Goal: Task Accomplishment & Management: Manage account settings

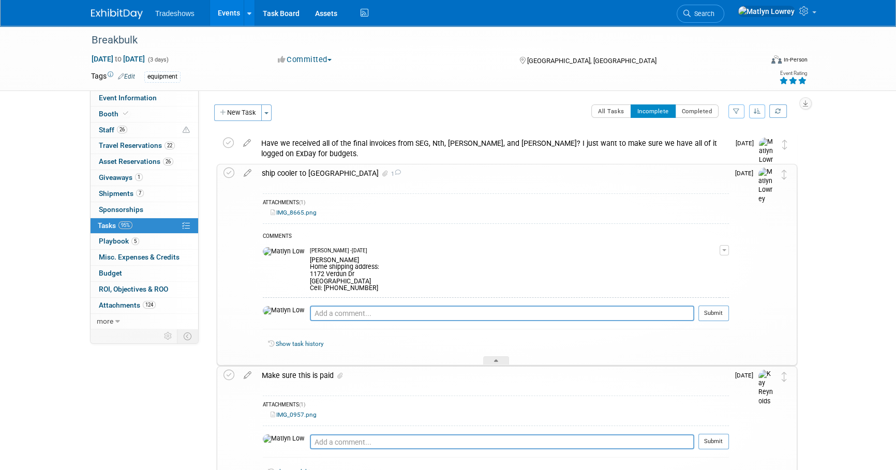
click at [222, 14] on link "Events" at bounding box center [229, 13] width 38 height 26
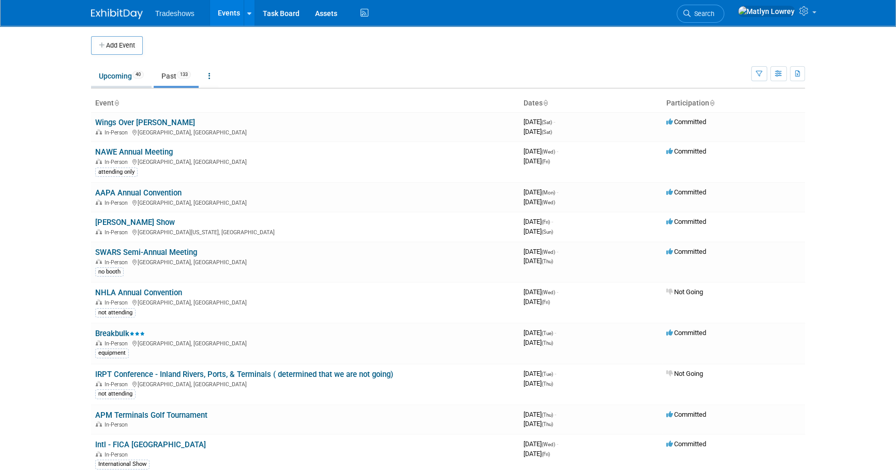
click at [108, 79] on link "Upcoming 40" at bounding box center [121, 76] width 61 height 20
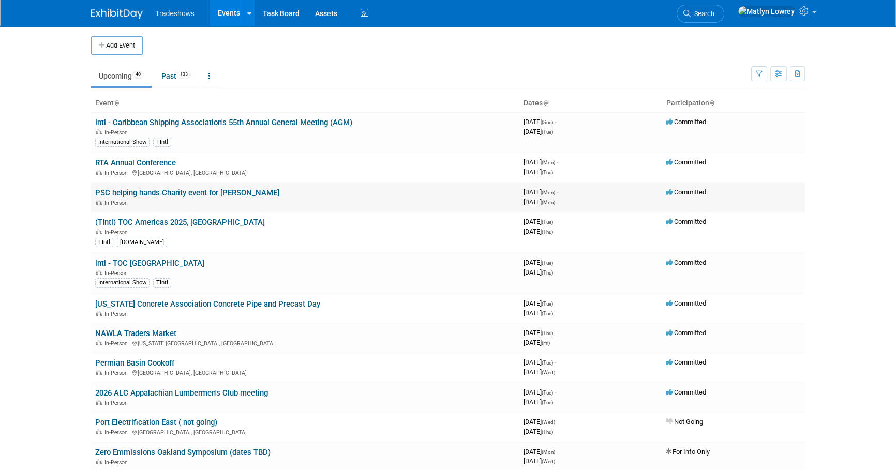
click at [123, 196] on link "PSC helping hands Charity event for [PERSON_NAME]" at bounding box center [187, 192] width 184 height 9
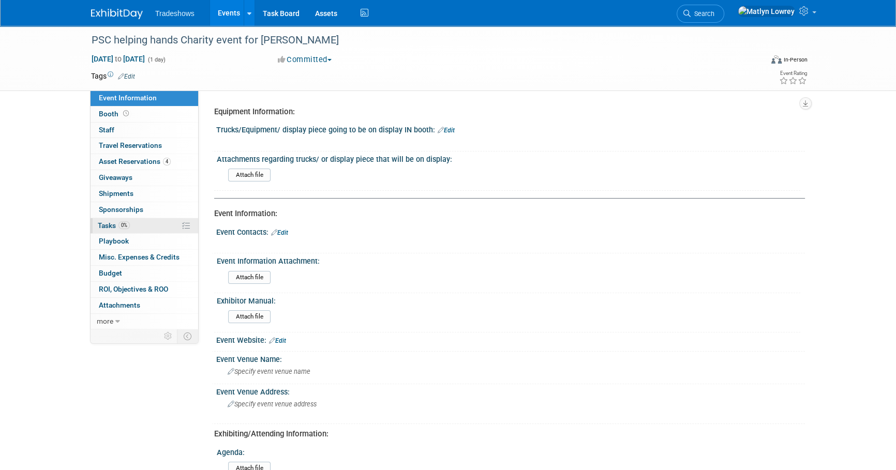
click at [126, 227] on span "0%" at bounding box center [123, 225] width 11 height 8
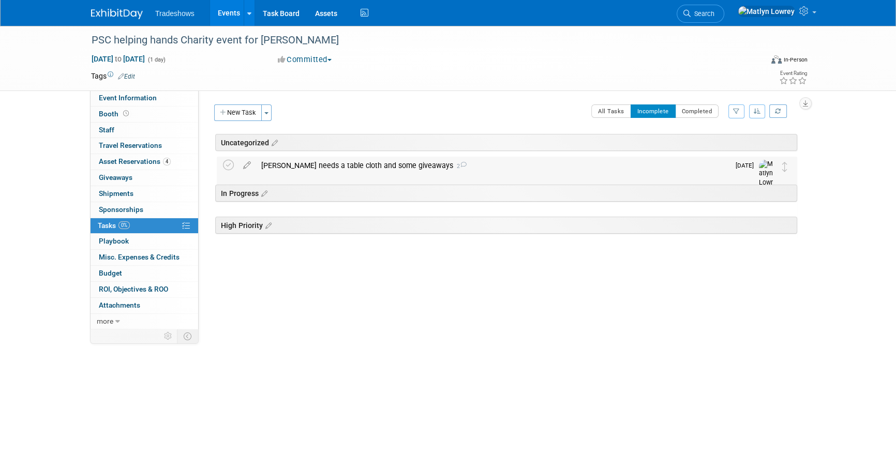
click at [325, 169] on div "Duane needs a table cloth and some giveaways 2" at bounding box center [492, 166] width 473 height 18
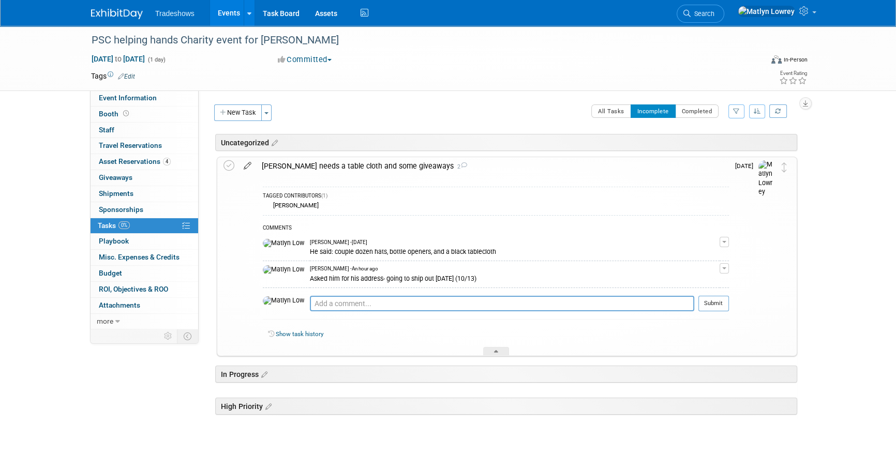
click at [249, 163] on icon at bounding box center [247, 163] width 18 height 13
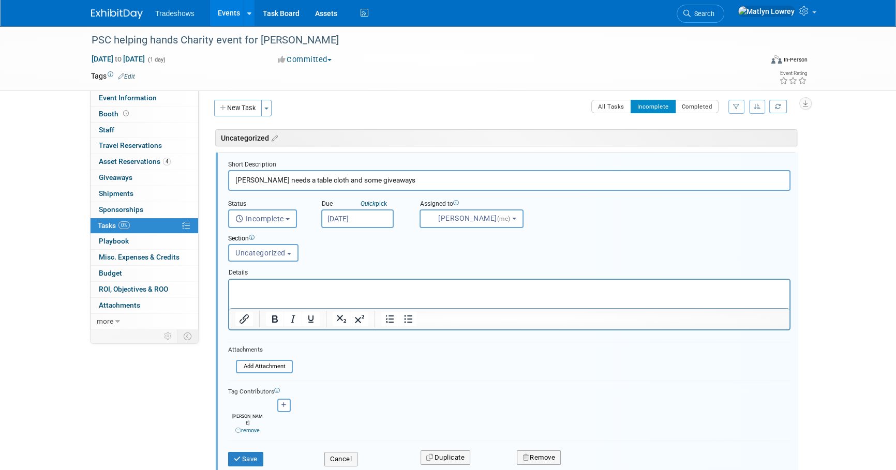
scroll to position [5, 0]
drag, startPoint x: 487, startPoint y: 585, endPoint x: 256, endPoint y: 303, distance: 364.9
click at [256, 293] on html at bounding box center [509, 286] width 560 height 14
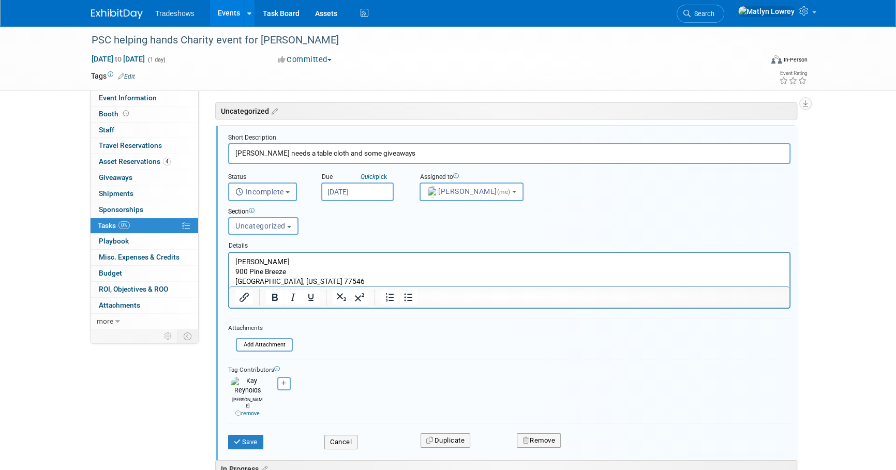
scroll to position [52, 0]
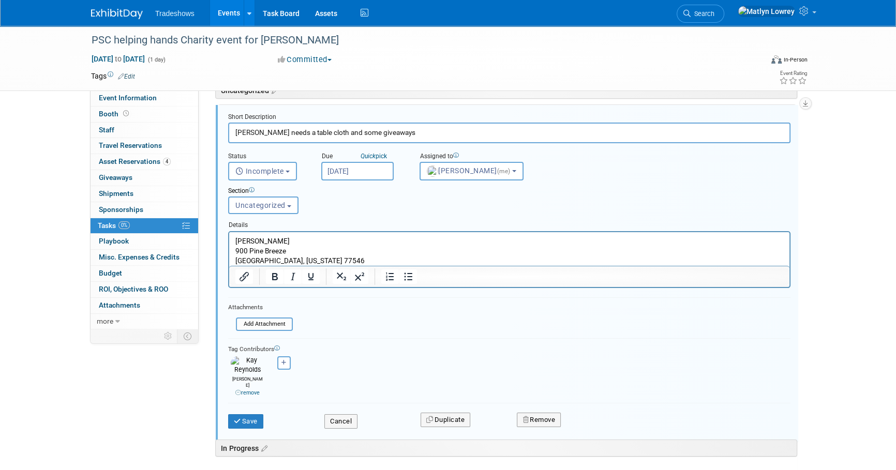
click at [238, 390] on icon at bounding box center [238, 393] width 6 height 6
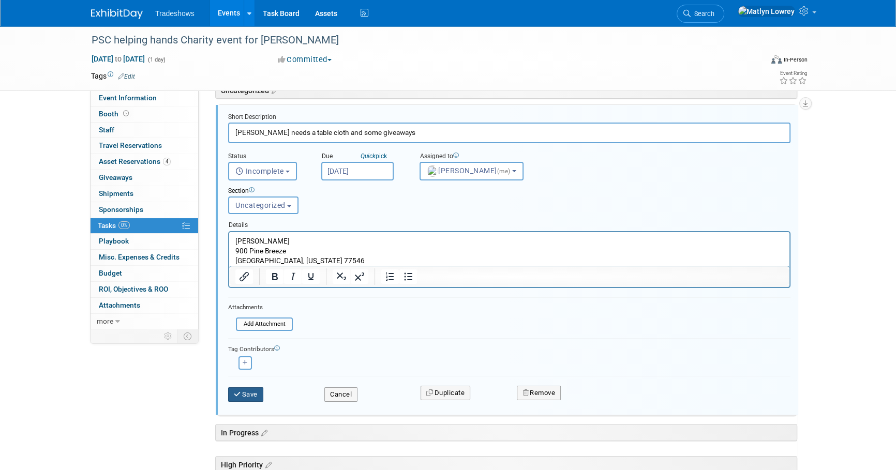
click at [241, 391] on icon "submit" at bounding box center [238, 394] width 8 height 7
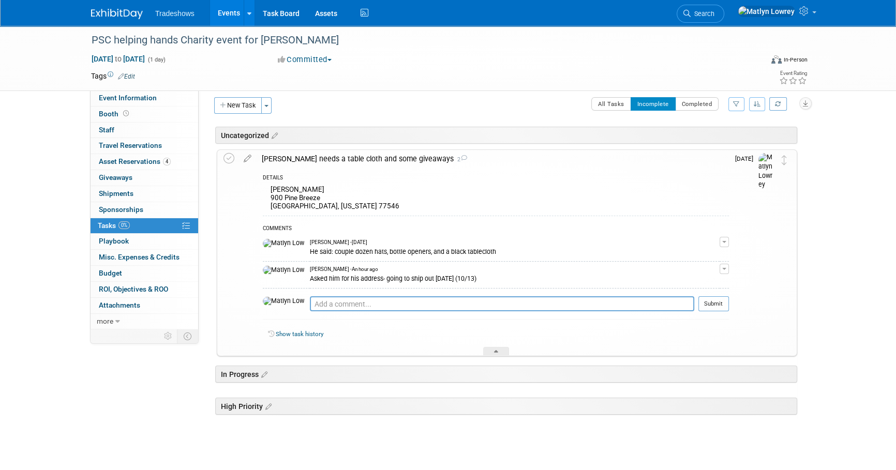
scroll to position [0, 0]
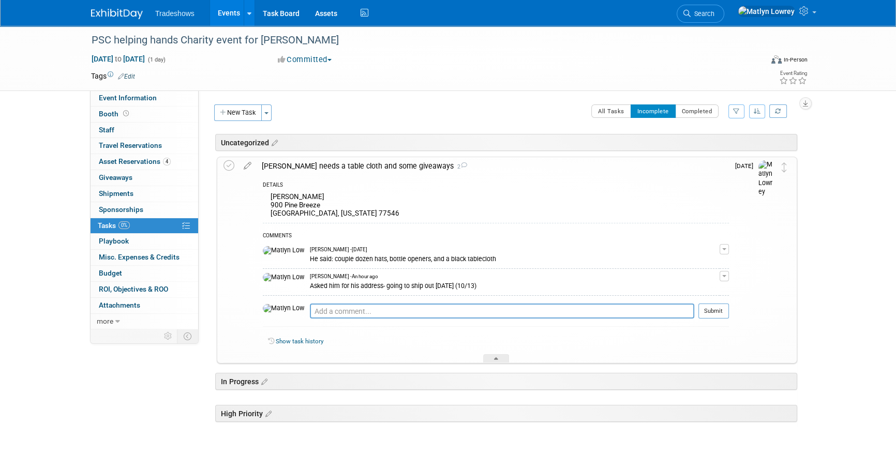
click at [223, 14] on link "Events" at bounding box center [229, 13] width 38 height 26
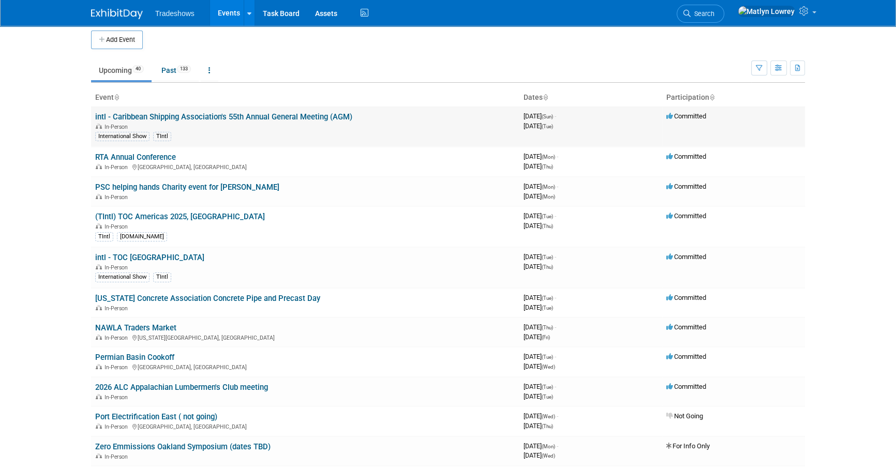
scroll to position [47, 0]
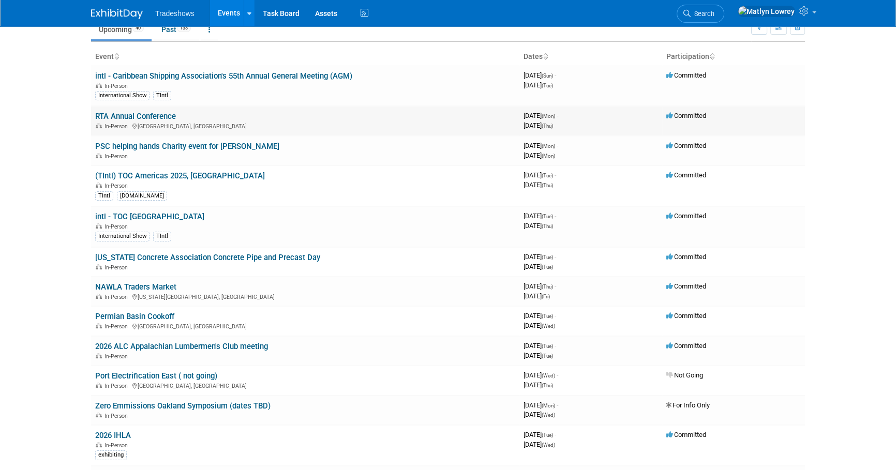
click at [162, 113] on link "RTA Annual Conference" at bounding box center [135, 116] width 81 height 9
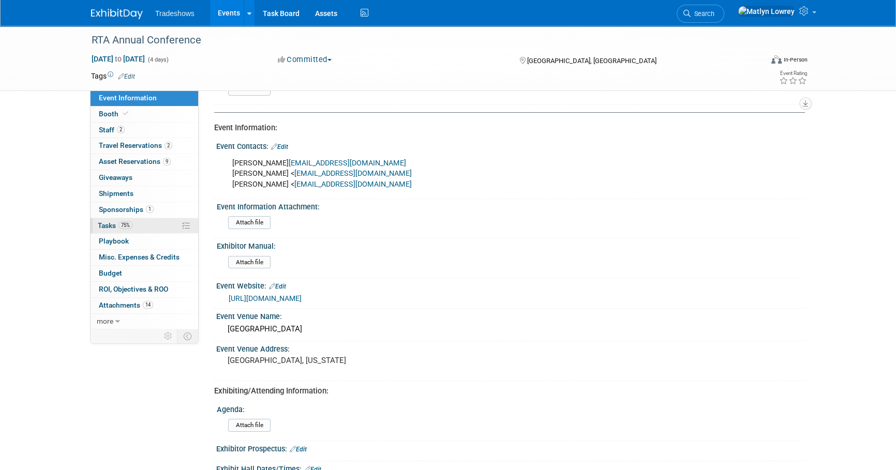
scroll to position [94, 0]
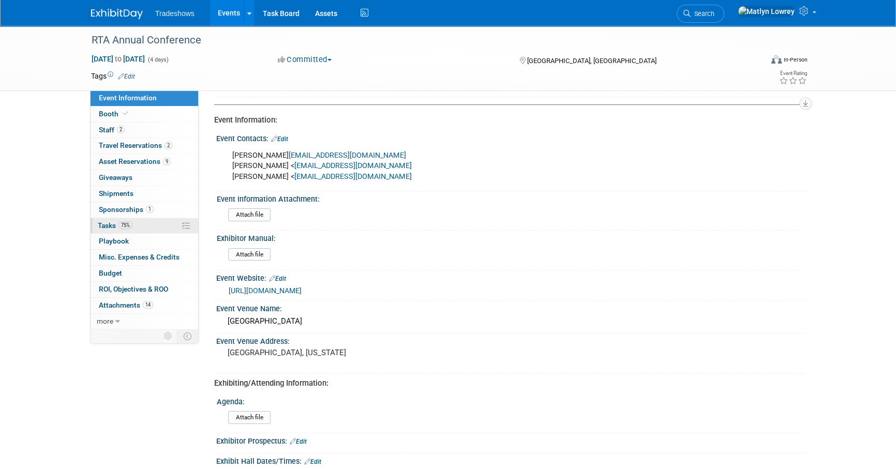
click at [129, 229] on link "75% Tasks 75%" at bounding box center [145, 226] width 108 height 16
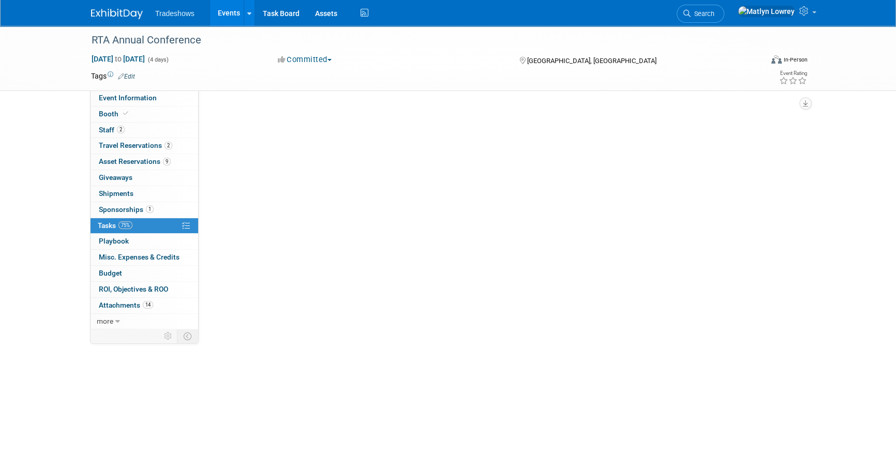
scroll to position [0, 0]
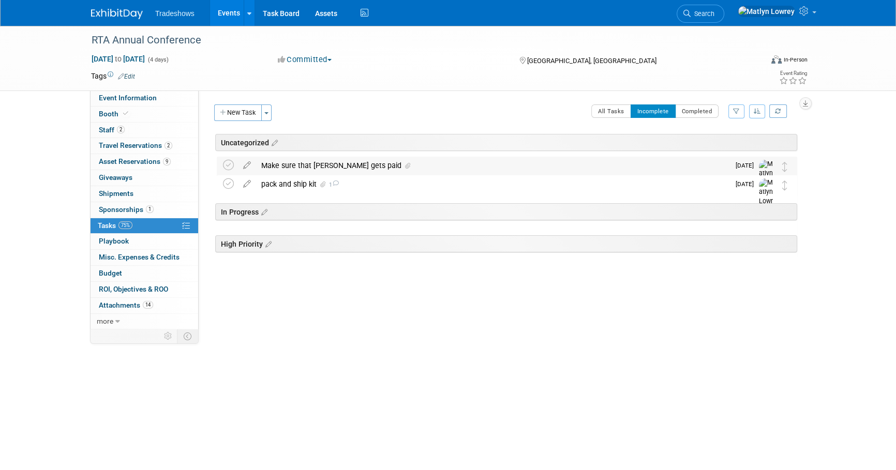
click at [318, 161] on div "Make sure that invoice gets paid" at bounding box center [492, 166] width 473 height 18
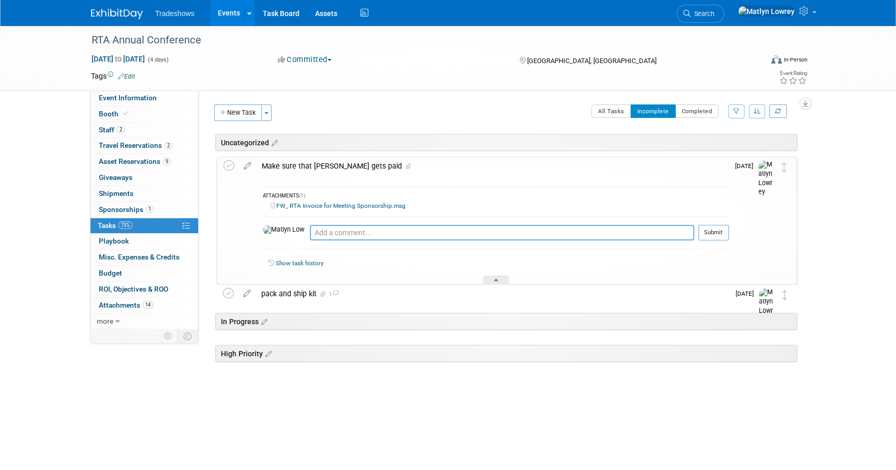
click at [330, 237] on textarea at bounding box center [502, 233] width 384 height 16
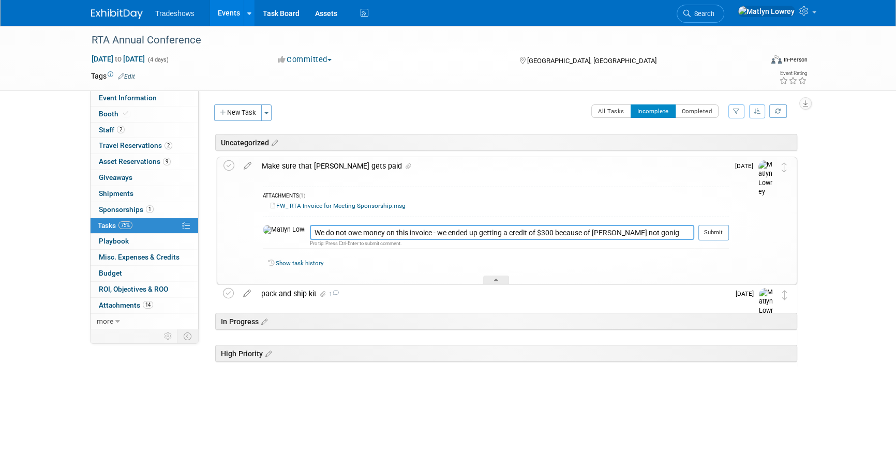
type textarea "We do not owe money on this invoice - we ended up getting a credit of $300 beca…"
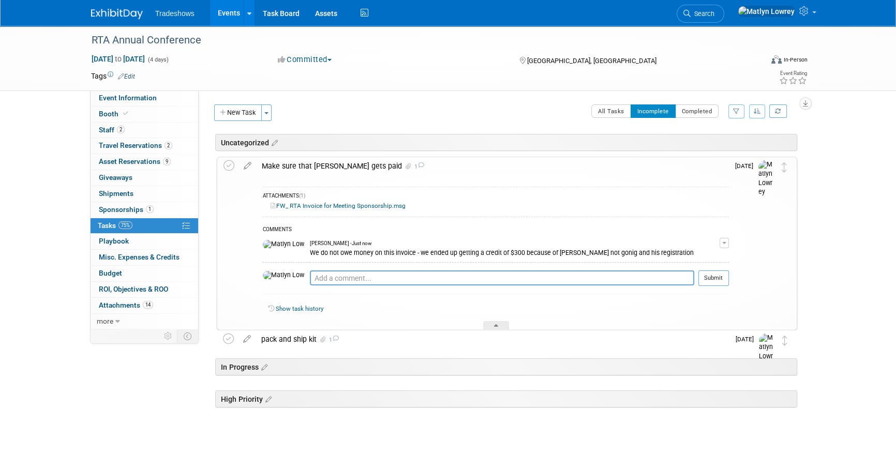
click at [232, 8] on link "Events" at bounding box center [229, 13] width 38 height 26
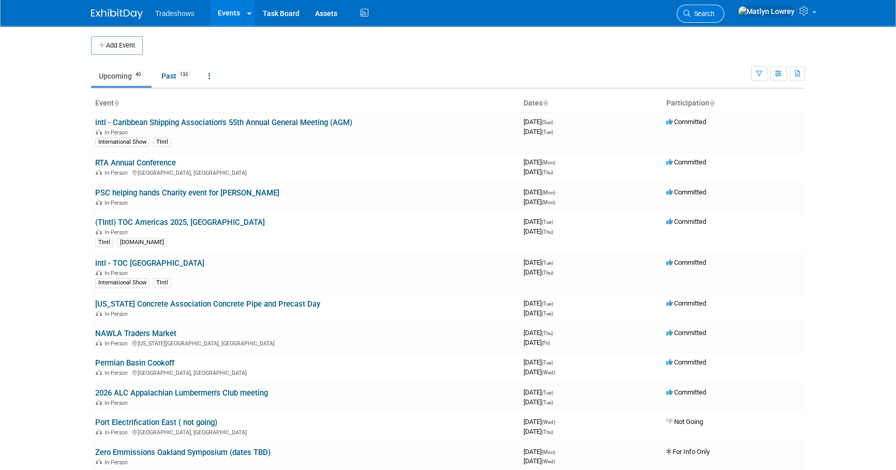
click at [714, 16] on span "Search" at bounding box center [702, 14] width 24 height 8
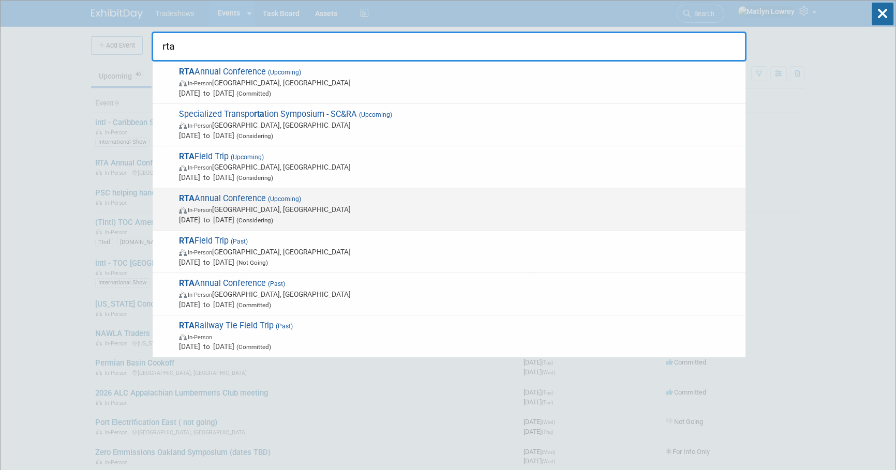
type input "rta"
click at [226, 211] on span "In-Person Fort Lauderdale, FL" at bounding box center [459, 209] width 561 height 10
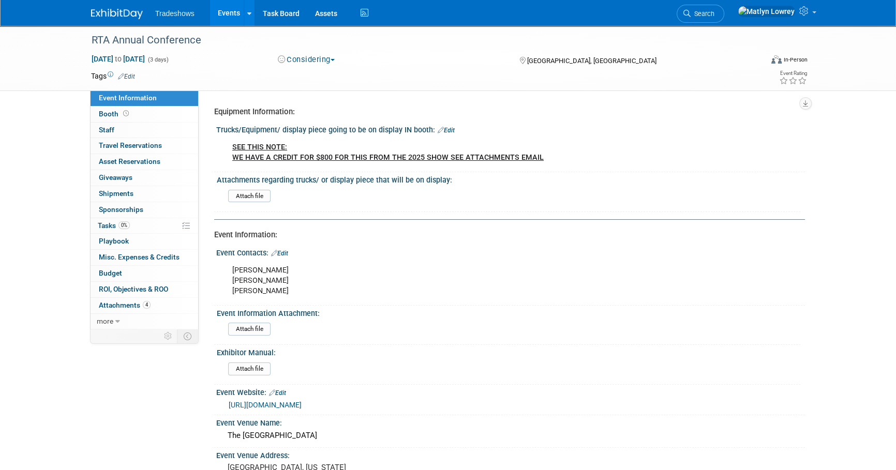
click at [448, 129] on link "Edit" at bounding box center [446, 130] width 17 height 7
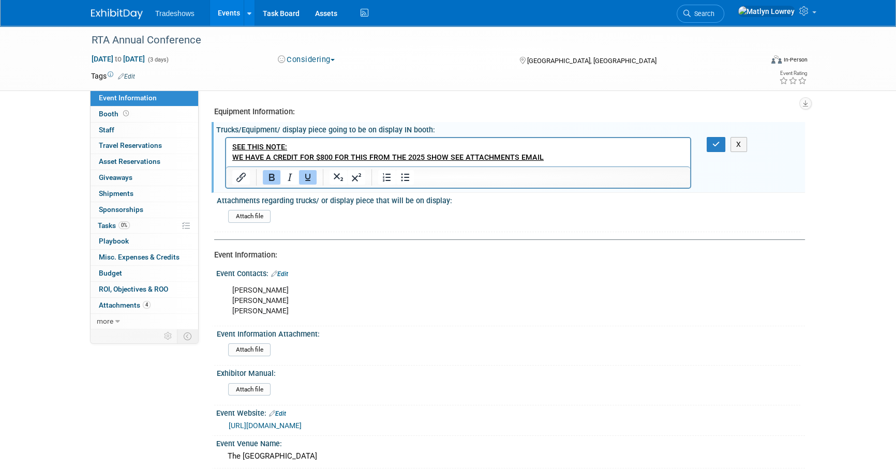
click at [322, 157] on b "WE HAVE A CREDIT FOR $800 FOR THIS FROM THE 2025 SHOW SEE ATTACHMENTS EMAIL" at bounding box center [387, 157] width 311 height 9
click at [719, 143] on icon "button" at bounding box center [716, 144] width 8 height 7
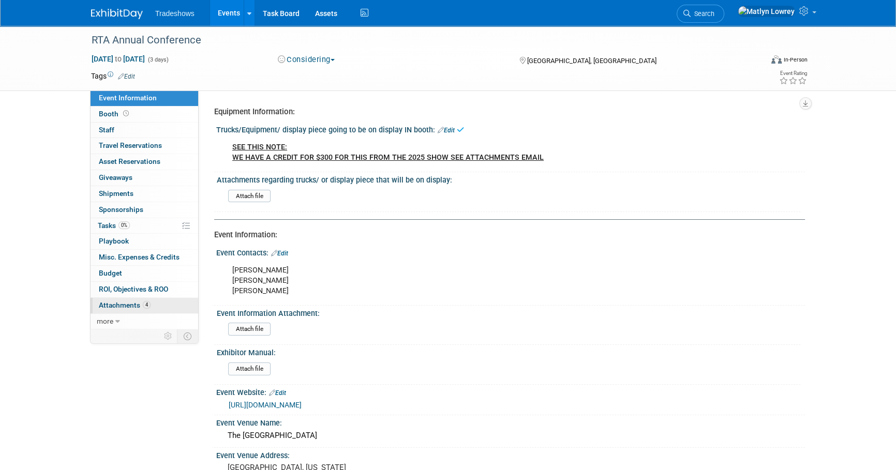
click at [107, 299] on link "4 Attachments 4" at bounding box center [145, 306] width 108 height 16
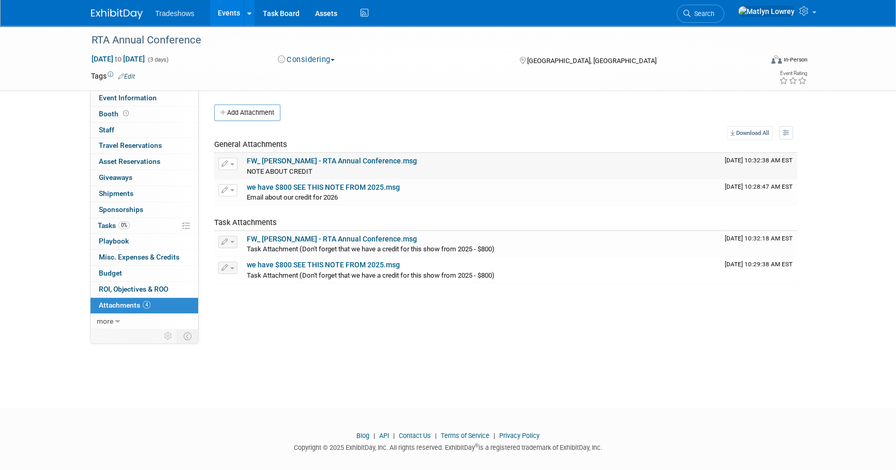
click at [232, 164] on span "button" at bounding box center [232, 164] width 4 height 2
click at [263, 214] on button "Delete Attachment" at bounding box center [264, 217] width 81 height 14
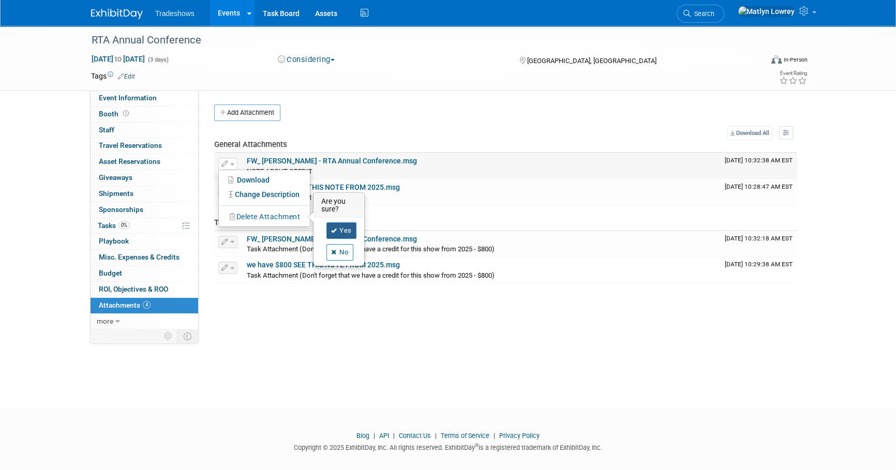
click at [335, 234] on link "Yes" at bounding box center [341, 230] width 30 height 17
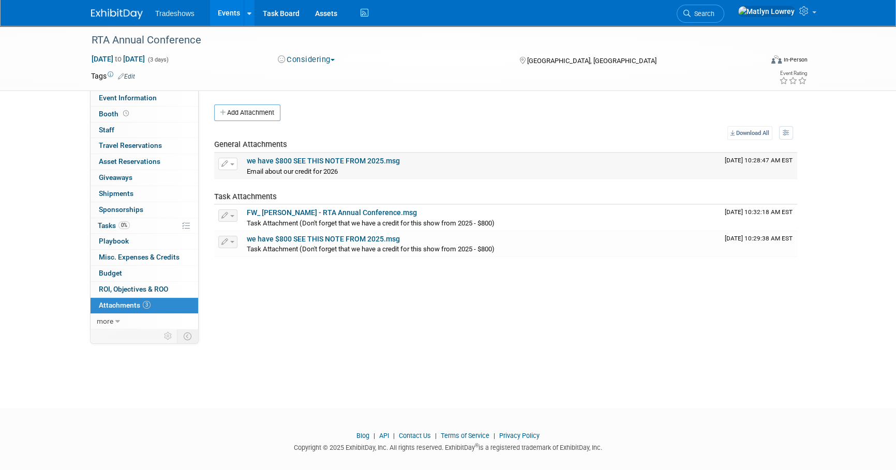
click at [228, 164] on button "button" at bounding box center [227, 164] width 19 height 12
click at [264, 212] on button "Delete Attachment" at bounding box center [264, 217] width 81 height 14
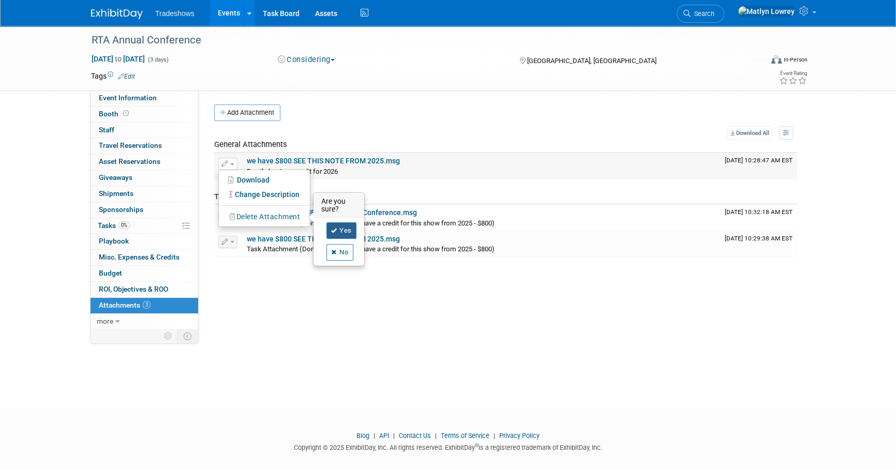
click at [339, 227] on link "Yes" at bounding box center [341, 230] width 30 height 17
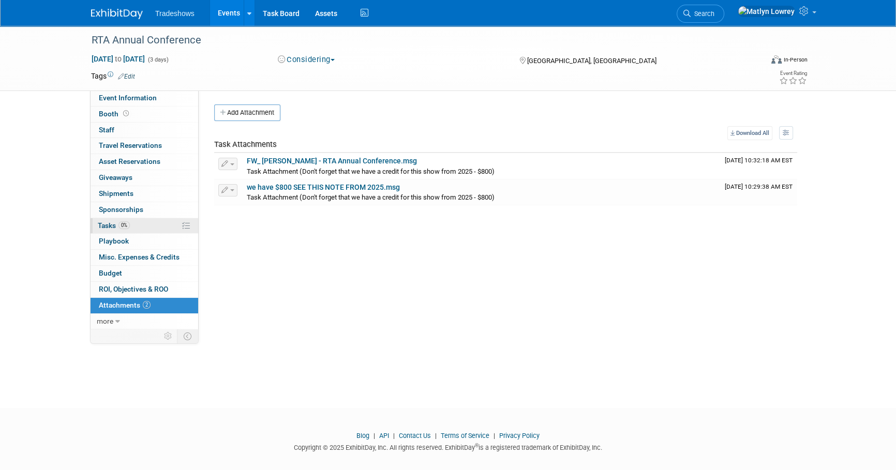
click at [132, 230] on link "0% Tasks 0%" at bounding box center [145, 226] width 108 height 16
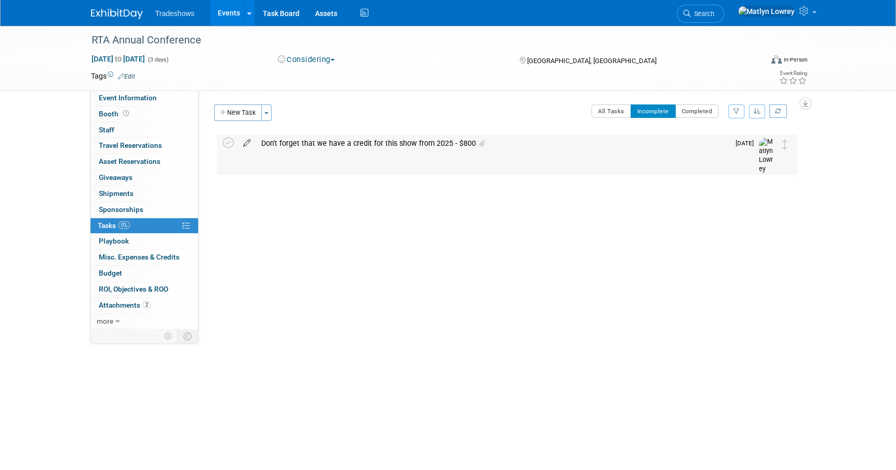
click at [250, 146] on icon at bounding box center [247, 140] width 18 height 13
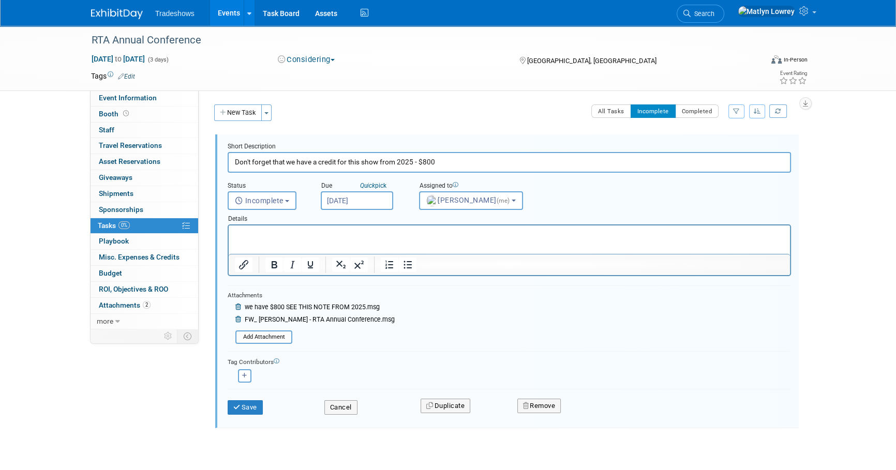
click at [424, 163] on input "Don't forget that we have a credit for this show from 2025 - $800" at bounding box center [509, 162] width 563 height 20
type input "Don't forget that we have a credit for this show from 2025 - $300"
click at [239, 319] on icon at bounding box center [239, 320] width 8 height 6
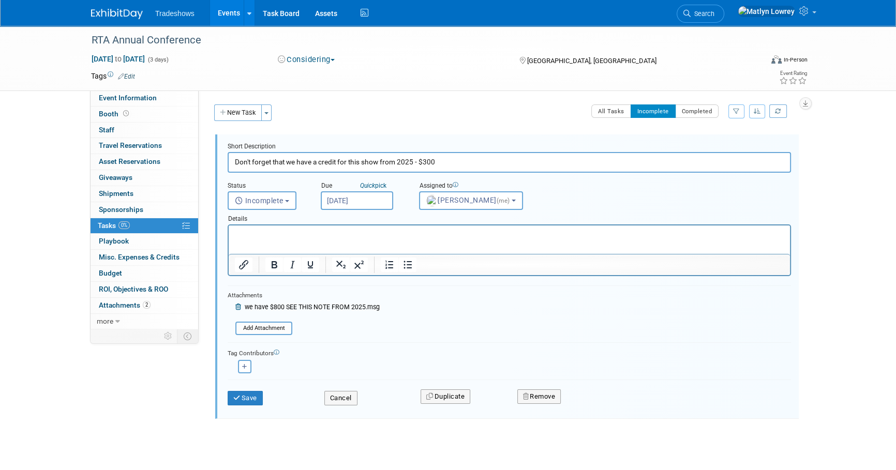
click at [237, 306] on icon at bounding box center [239, 307] width 8 height 6
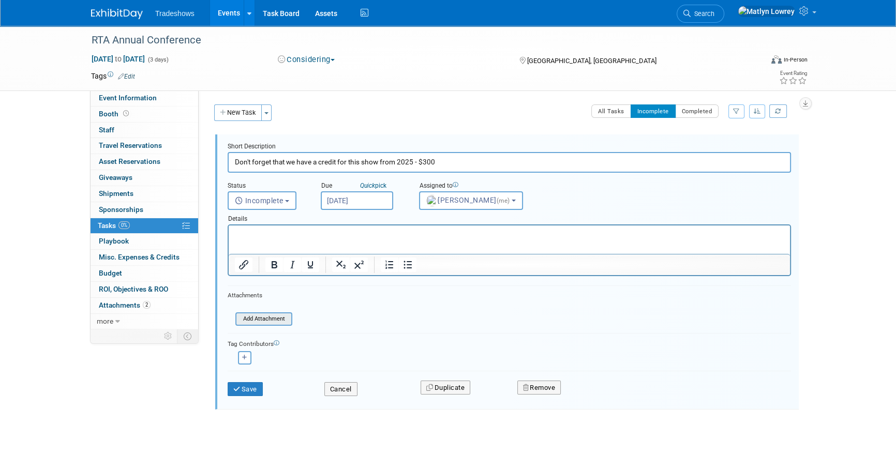
click at [239, 316] on input "file" at bounding box center [239, 318] width 106 height 11
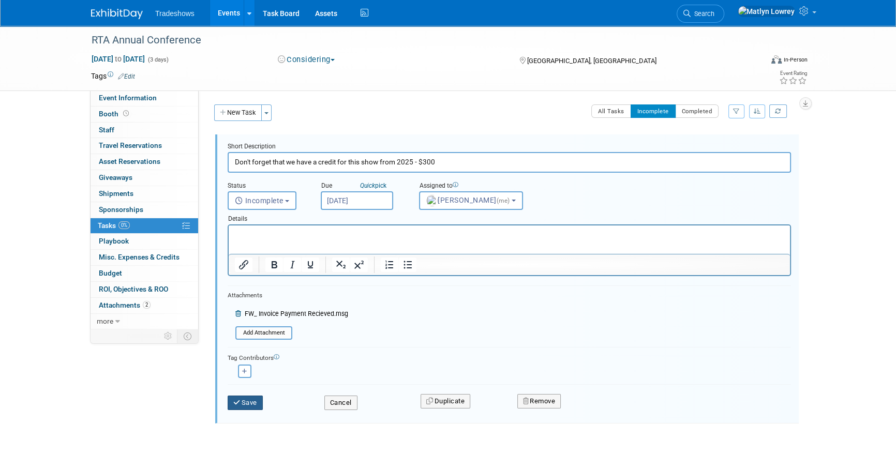
click at [236, 399] on icon "submit" at bounding box center [237, 402] width 8 height 7
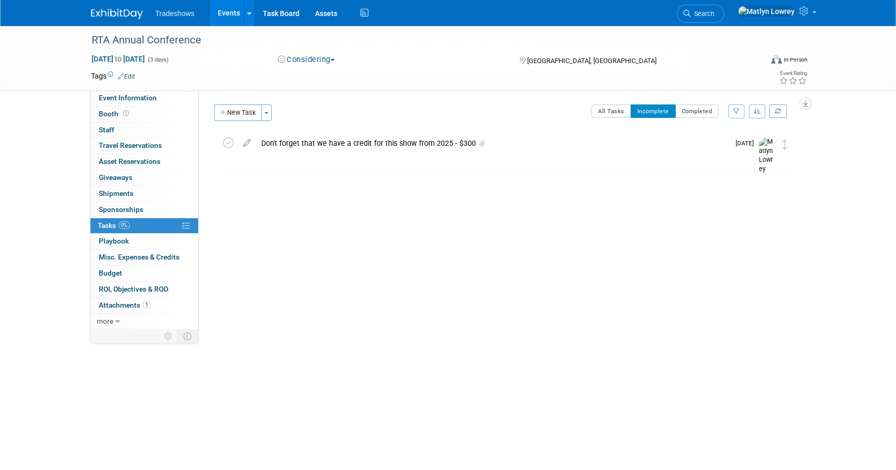
click at [222, 11] on link "Events" at bounding box center [229, 13] width 38 height 26
